Goal: Task Accomplishment & Management: Use online tool/utility

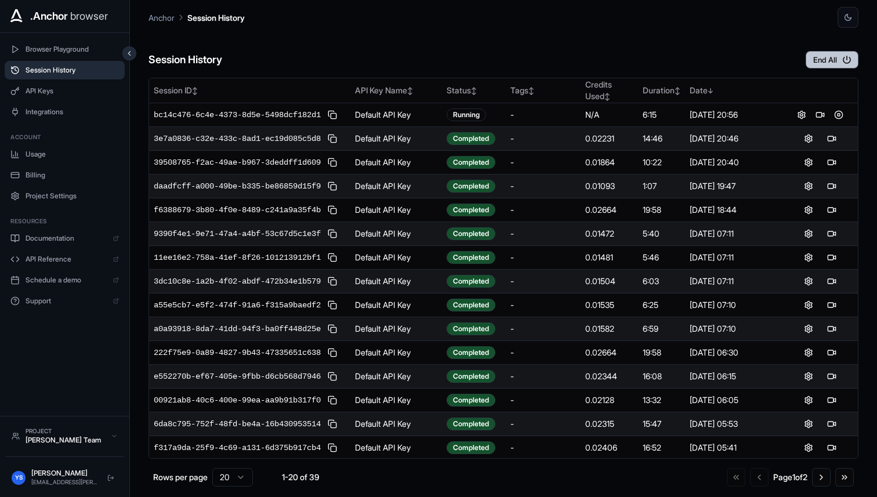
click at [822, 62] on button "End All" at bounding box center [832, 59] width 53 height 17
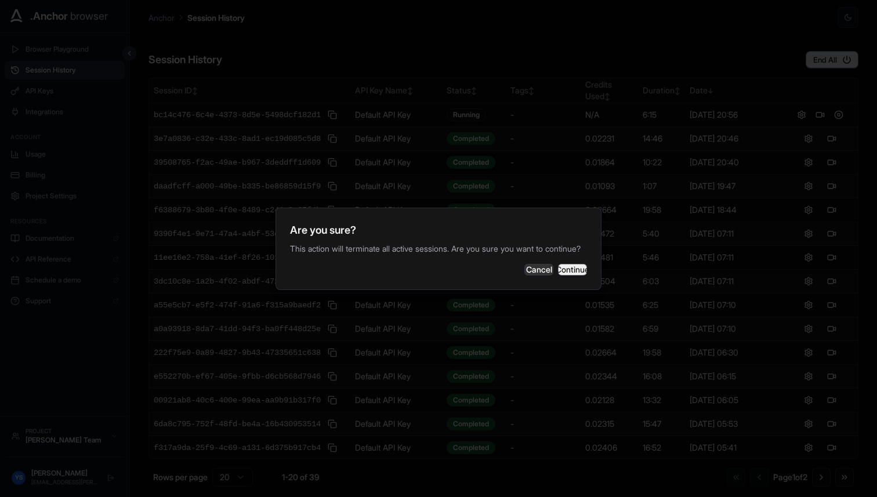
click at [568, 274] on button "Continue" at bounding box center [572, 270] width 29 height 12
